Goal: Find specific page/section: Find specific page/section

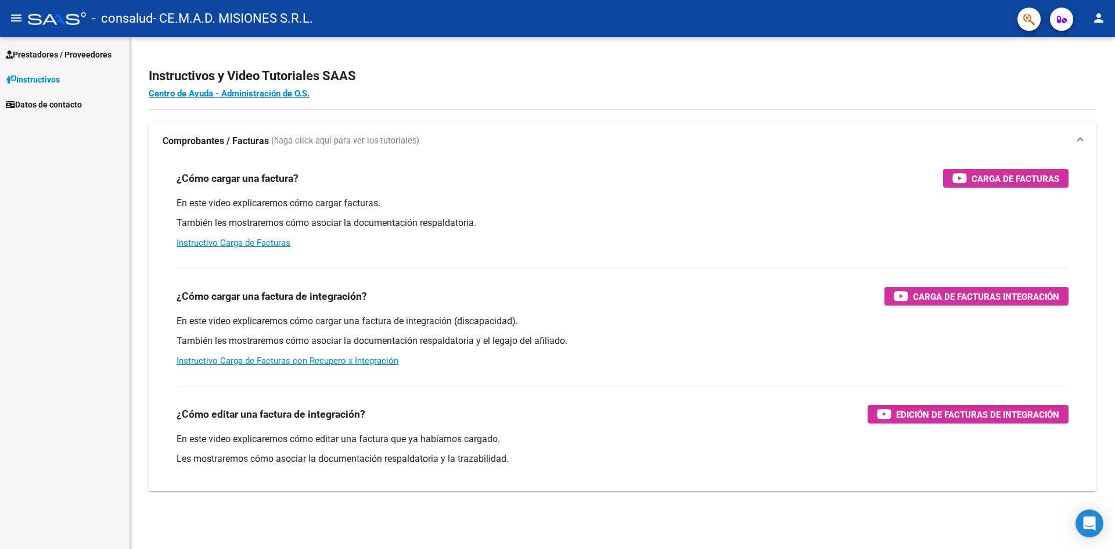
click at [67, 57] on span "Prestadores / Proveedores" at bounding box center [59, 54] width 106 height 13
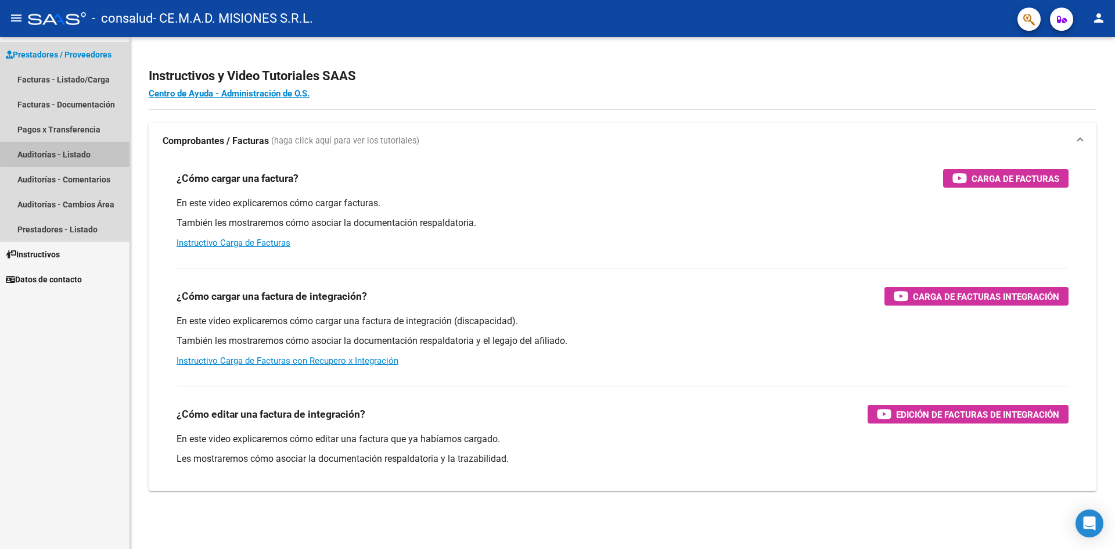
click at [87, 151] on link "Auditorías - Listado" at bounding box center [65, 154] width 130 height 25
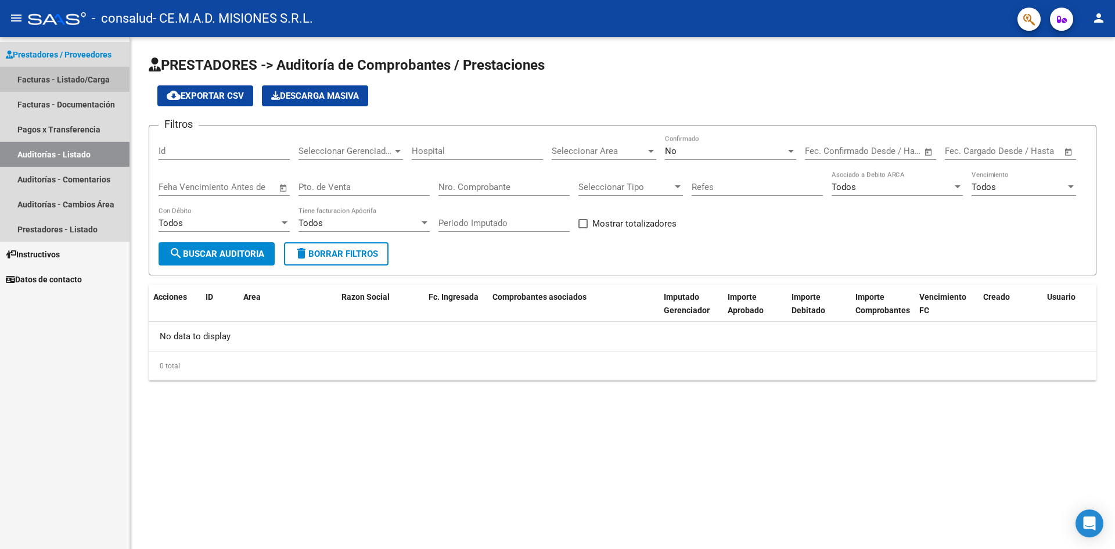
click at [96, 84] on link "Facturas - Listado/Carga" at bounding box center [65, 79] width 130 height 25
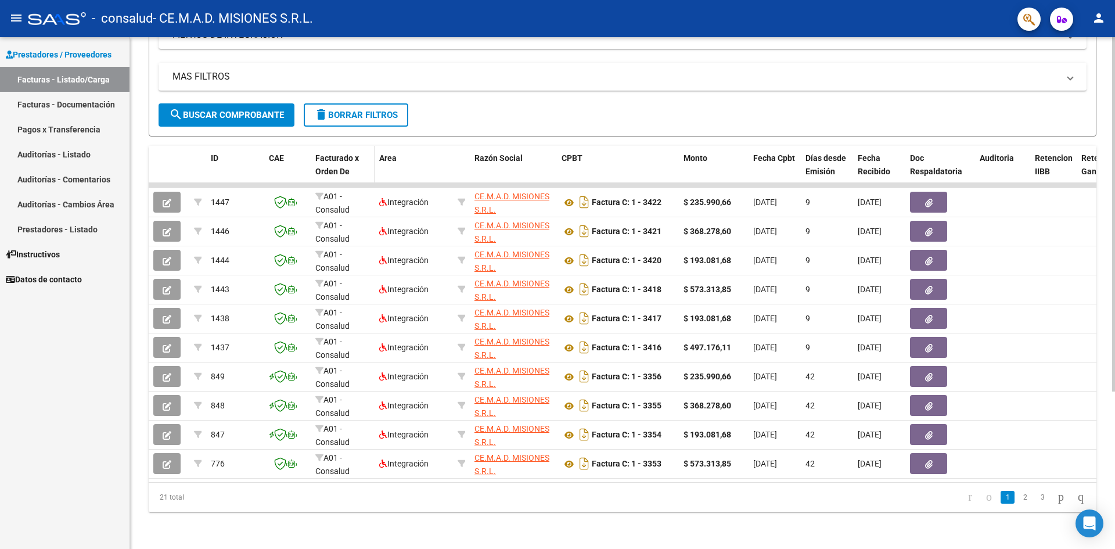
scroll to position [227, 0]
click at [1018, 500] on link "2" at bounding box center [1025, 497] width 14 height 13
click at [1036, 500] on link "3" at bounding box center [1043, 497] width 14 height 13
click at [559, 31] on div "- consalud - CE.M.A.D. MISIONES S.R.L." at bounding box center [518, 19] width 980 height 26
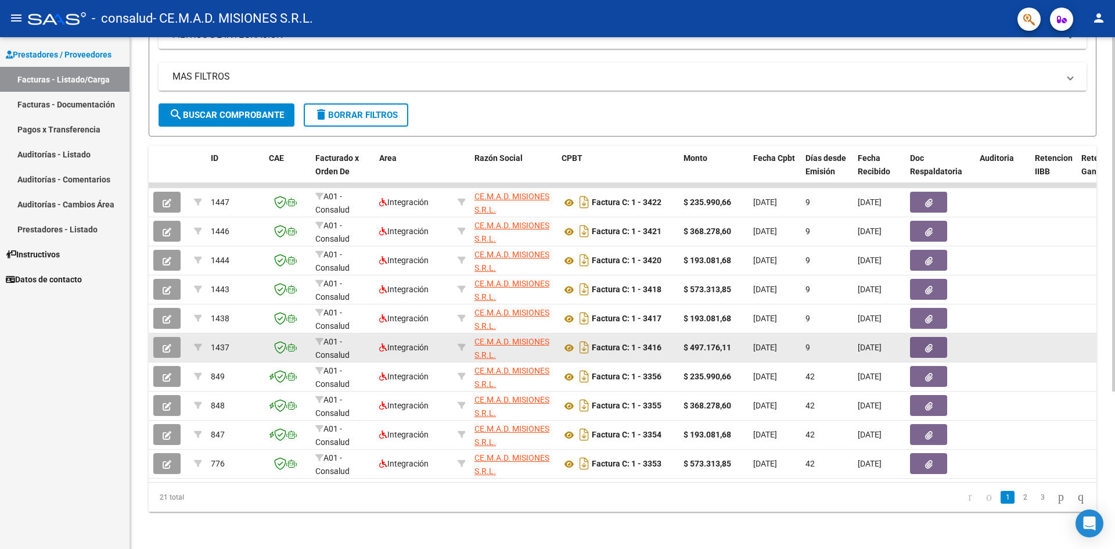
scroll to position [227, 0]
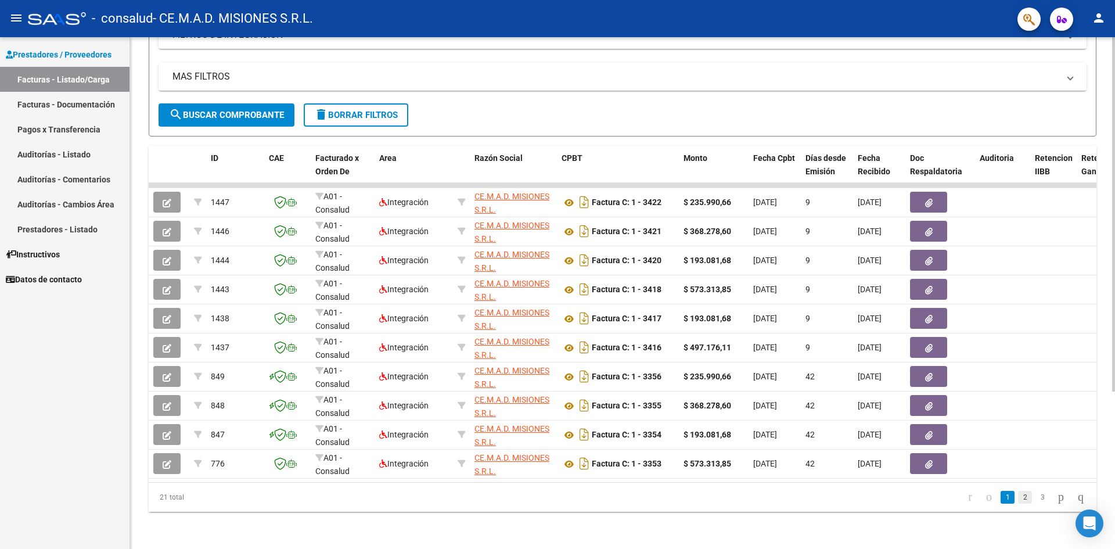
click at [1018, 501] on link "2" at bounding box center [1025, 497] width 14 height 13
click at [1036, 497] on link "3" at bounding box center [1043, 497] width 14 height 13
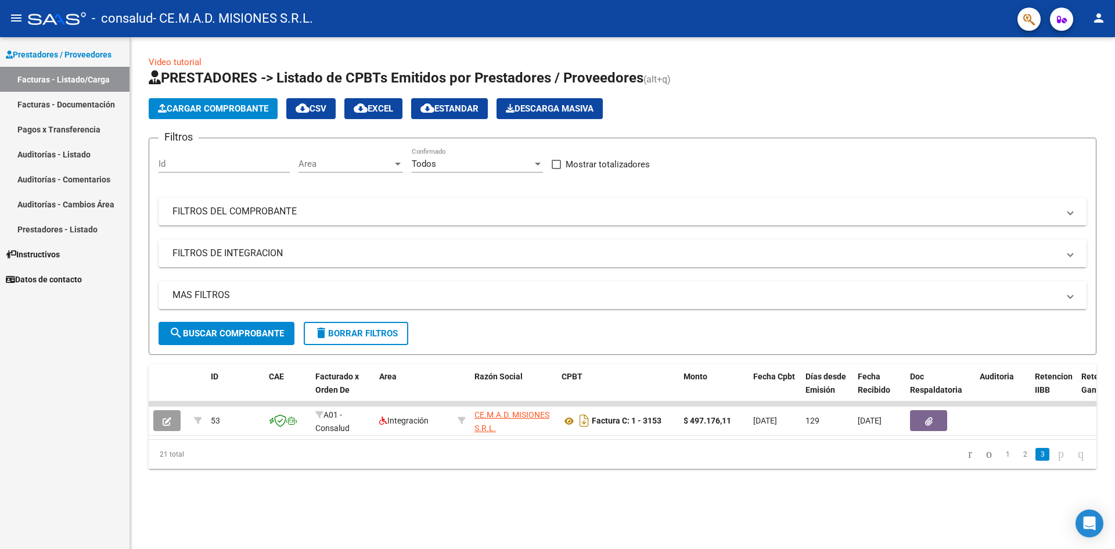
scroll to position [0, 0]
click at [1018, 461] on link "2" at bounding box center [1025, 454] width 14 height 13
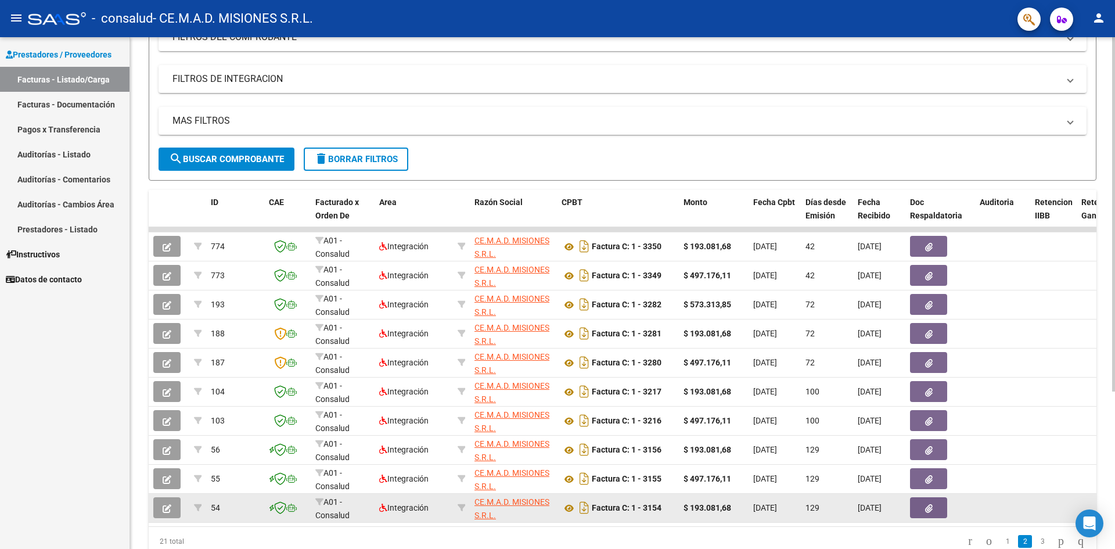
scroll to position [227, 0]
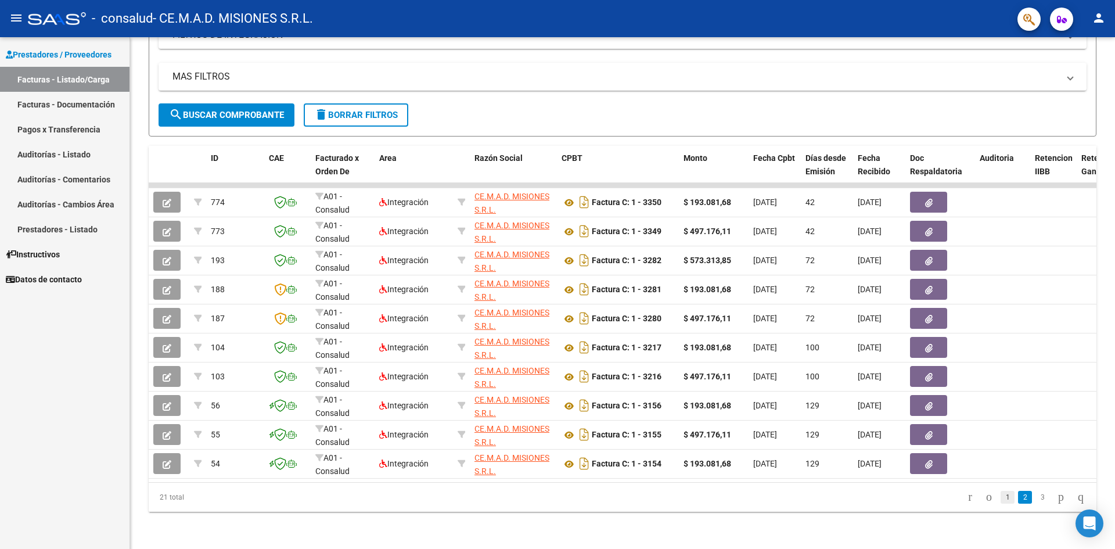
click at [1001, 495] on link "1" at bounding box center [1008, 497] width 14 height 13
